Goal: Task Accomplishment & Management: Manage account settings

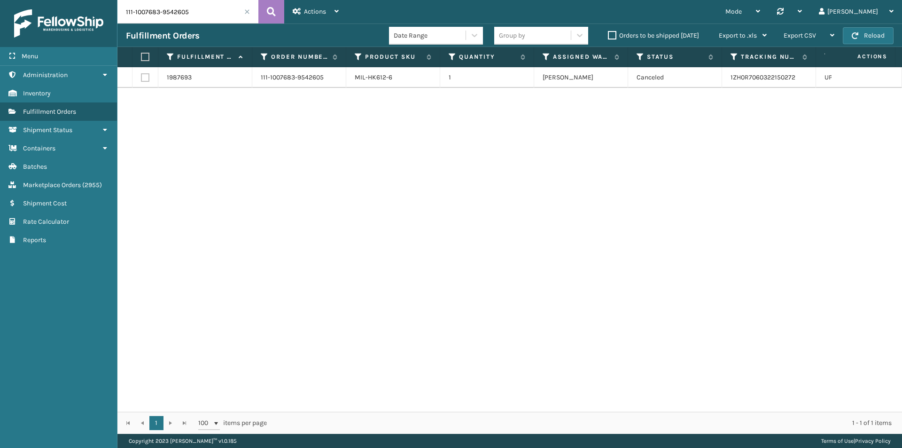
click at [196, 9] on input "111-1007683-9542605" at bounding box center [187, 11] width 141 height 23
click at [265, 12] on button at bounding box center [271, 11] width 26 height 23
drag, startPoint x: 808, startPoint y: 78, endPoint x: 695, endPoint y: 86, distance: 113.0
click at [695, 86] on tr "1987693 111-1007683-9542605 MIL-HK612-6 1 [PERSON_NAME] Canceled 1ZH0R706032215…" at bounding box center [642, 77] width 1051 height 21
copy tr "1ZH0R7060322150272"
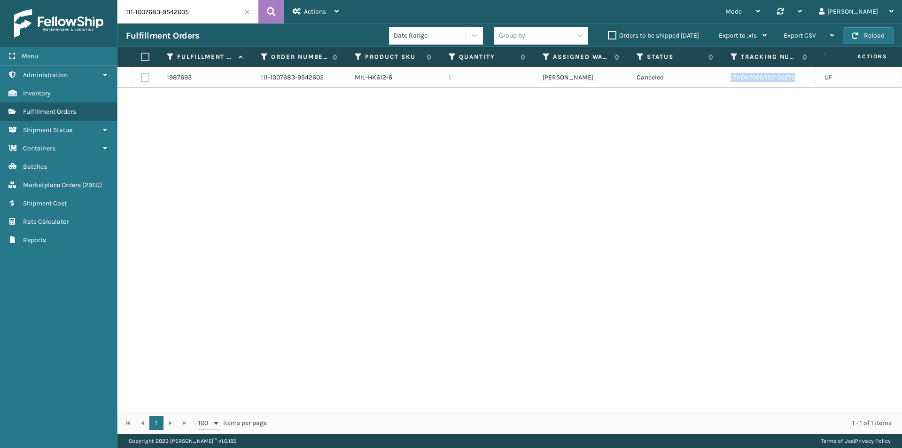
click at [184, 21] on input "111-1007683-9542605" at bounding box center [187, 11] width 141 height 23
paste input "4-7080505-4347421"
type input "114-7080505-4347421"
click at [268, 9] on icon at bounding box center [271, 12] width 9 height 14
click at [191, 18] on input "114-7080505-4347421" at bounding box center [187, 11] width 141 height 23
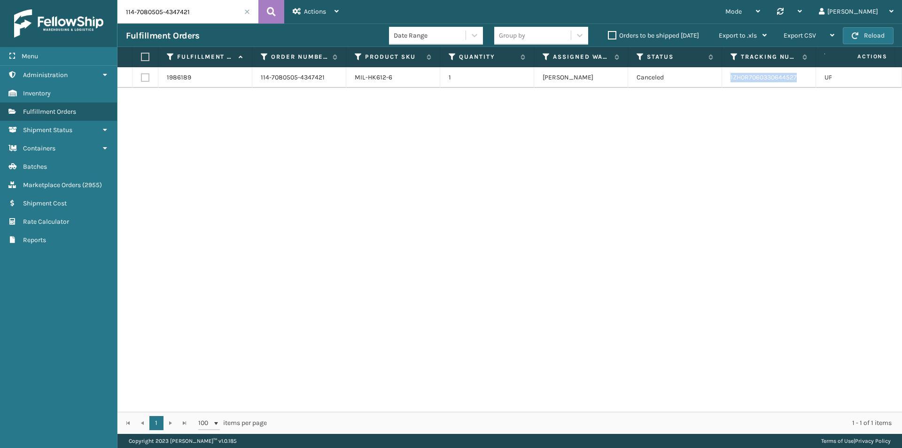
drag, startPoint x: 802, startPoint y: 79, endPoint x: 727, endPoint y: 80, distance: 74.7
click at [727, 81] on td "1ZH0R7060330644527" at bounding box center [769, 77] width 94 height 21
copy link "1ZH0R7060330644527"
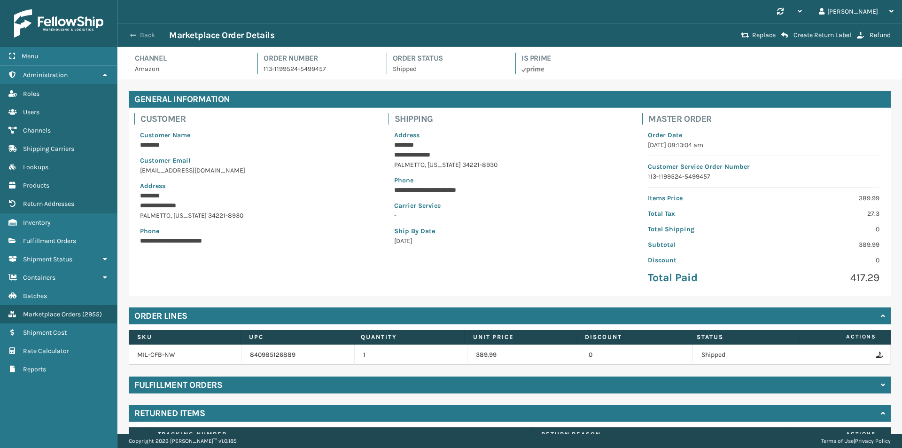
scroll to position [89, 0]
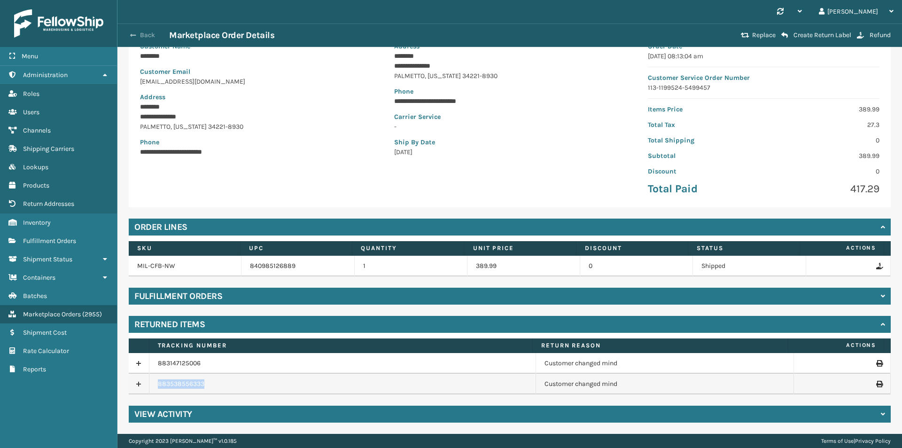
click at [134, 37] on span "button" at bounding box center [133, 35] width 6 height 7
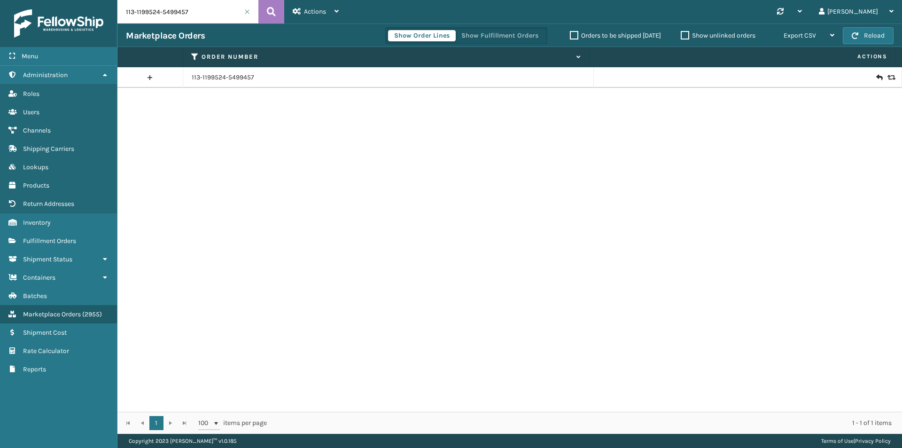
click at [197, 7] on input "113-1199524-5499457" at bounding box center [187, 11] width 141 height 23
paste input "1-1007683-9542605"
type input "111-1007683-9542605"
click at [269, 11] on icon at bounding box center [271, 12] width 9 height 14
drag, startPoint x: 198, startPoint y: 83, endPoint x: 202, endPoint y: 79, distance: 5.7
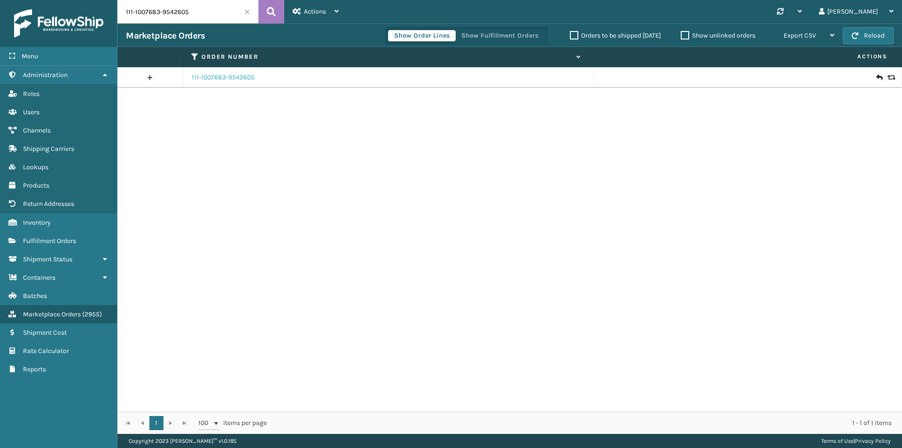
click at [202, 79] on td "111-1007683-9542605" at bounding box center [388, 77] width 411 height 21
click at [202, 79] on link "111-1007683-9542605" at bounding box center [223, 77] width 63 height 9
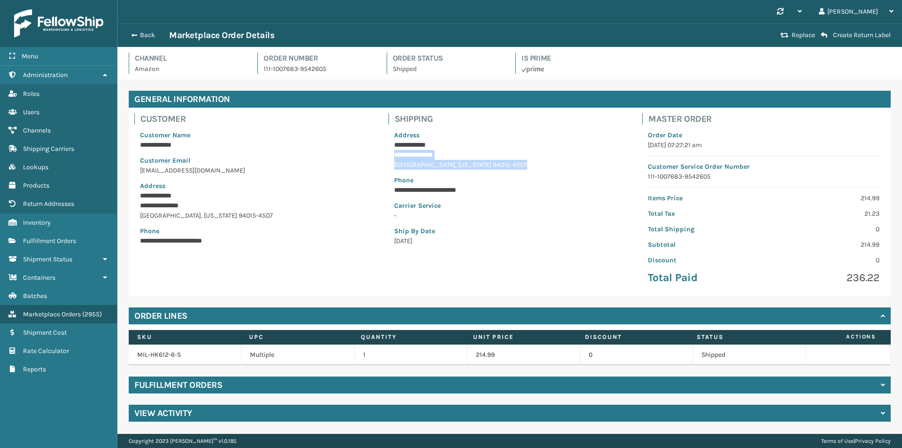
drag, startPoint x: 392, startPoint y: 156, endPoint x: 491, endPoint y: 164, distance: 99.0
click at [491, 164] on div "**********" at bounding box center [510, 188] width 243 height 127
copy div "**********"
click at [139, 31] on button "Back" at bounding box center [147, 35] width 43 height 8
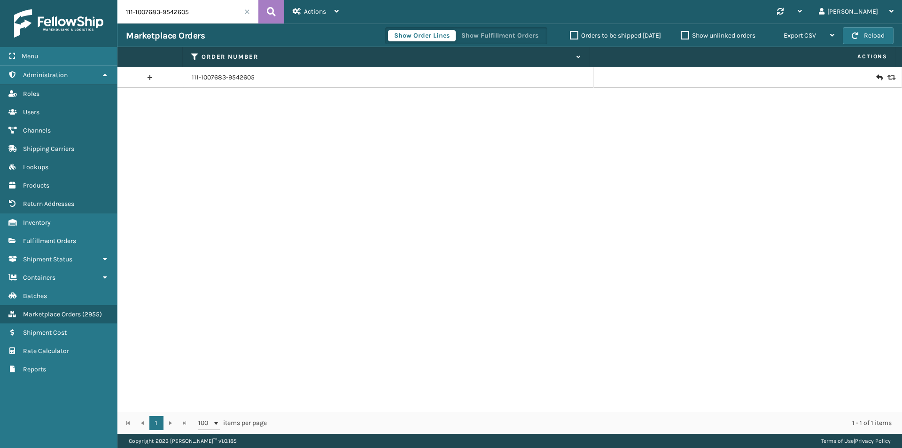
click at [888, 80] on icon at bounding box center [891, 77] width 6 height 7
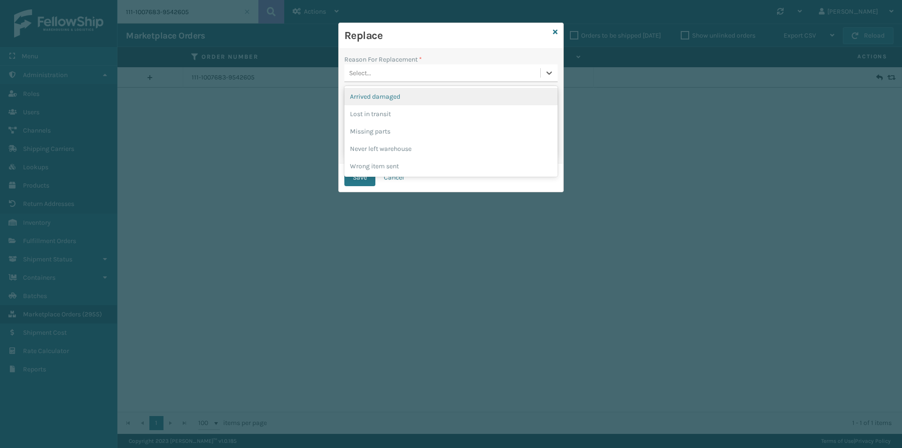
click at [418, 73] on div "Select..." at bounding box center [442, 73] width 196 height 16
click at [392, 113] on div "Lost in transit" at bounding box center [450, 113] width 213 height 17
click at [359, 180] on button "Save" at bounding box center [359, 177] width 31 height 17
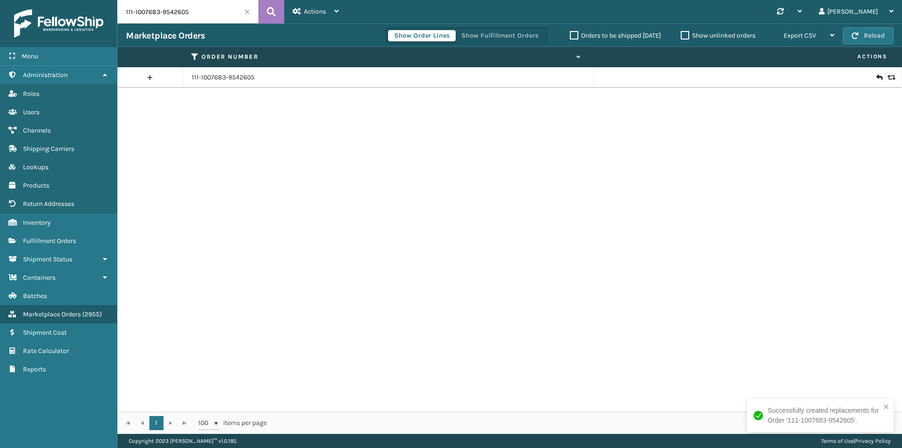
click at [216, 16] on input "111-1007683-9542605" at bounding box center [187, 11] width 141 height 23
paste input "4-7080505-4347421"
type input "114-7080505-4347421"
click at [269, 12] on icon at bounding box center [271, 12] width 9 height 14
click at [211, 17] on input "114-7080505-4347421" at bounding box center [187, 11] width 141 height 23
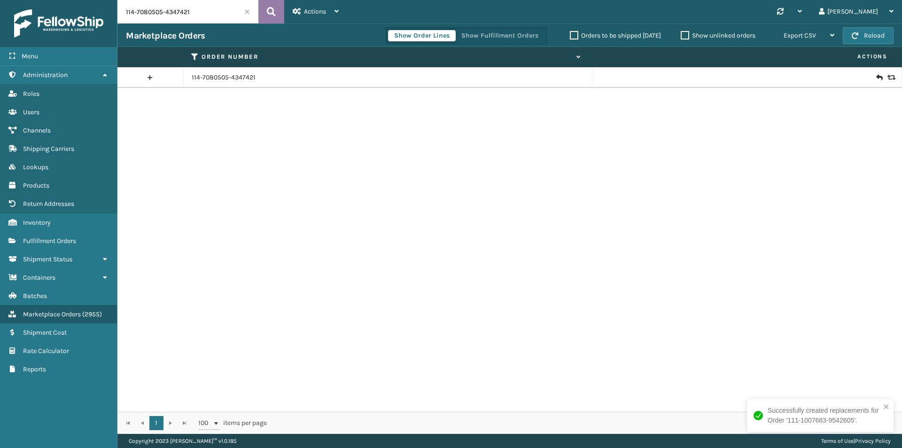
click at [273, 10] on icon at bounding box center [271, 12] width 9 height 14
click at [235, 76] on link "114-7080505-4347421" at bounding box center [224, 77] width 64 height 9
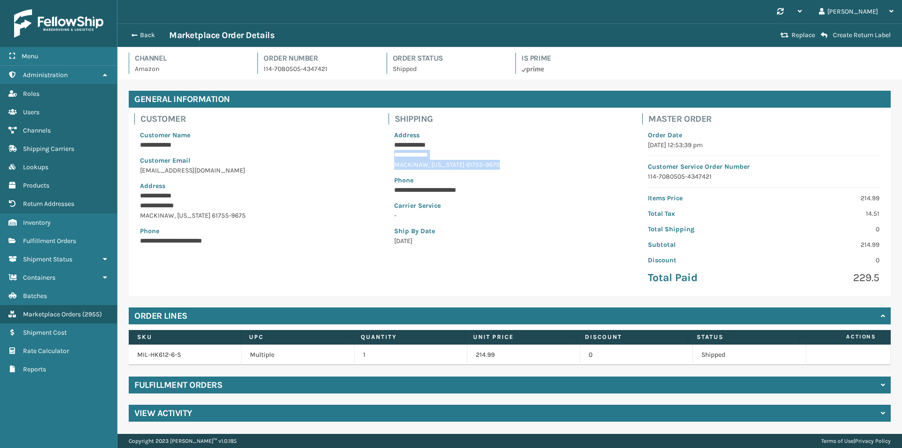
drag, startPoint x: 393, startPoint y: 152, endPoint x: 490, endPoint y: 164, distance: 97.2
click at [490, 164] on div "**********" at bounding box center [510, 188] width 243 height 127
copy div "**********"
click at [139, 33] on button "Back" at bounding box center [147, 35] width 43 height 8
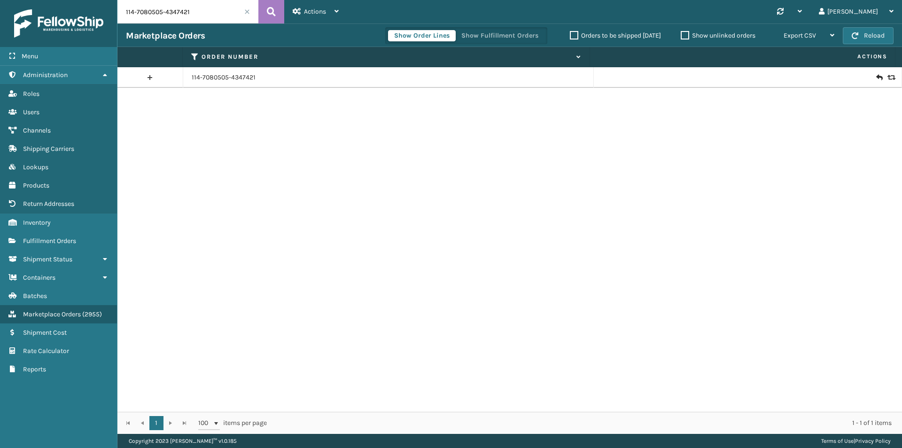
click at [888, 79] on icon at bounding box center [891, 77] width 6 height 7
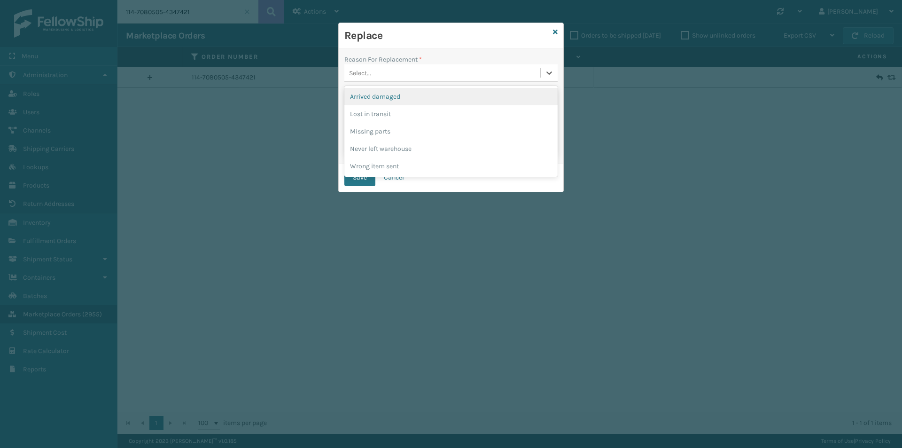
click at [432, 75] on div "Select..." at bounding box center [442, 73] width 196 height 16
click at [398, 118] on div "Lost in transit" at bounding box center [450, 113] width 213 height 17
click at [360, 178] on button "Save" at bounding box center [359, 177] width 31 height 17
